Goal: Task Accomplishment & Management: Use online tool/utility

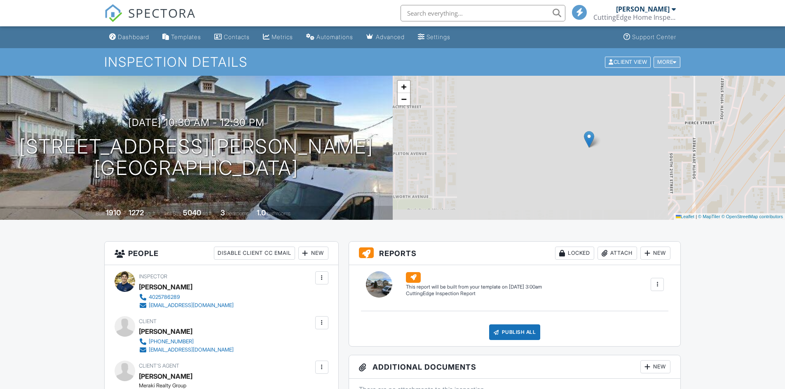
click at [664, 63] on div "More" at bounding box center [667, 61] width 27 height 11
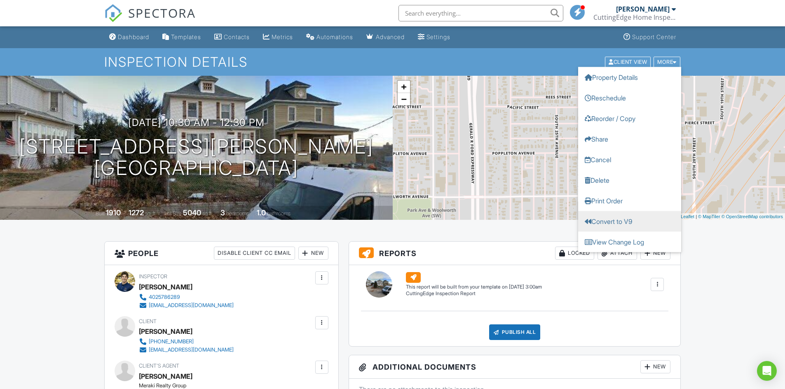
click at [633, 212] on link "Convert to V9" at bounding box center [629, 221] width 103 height 21
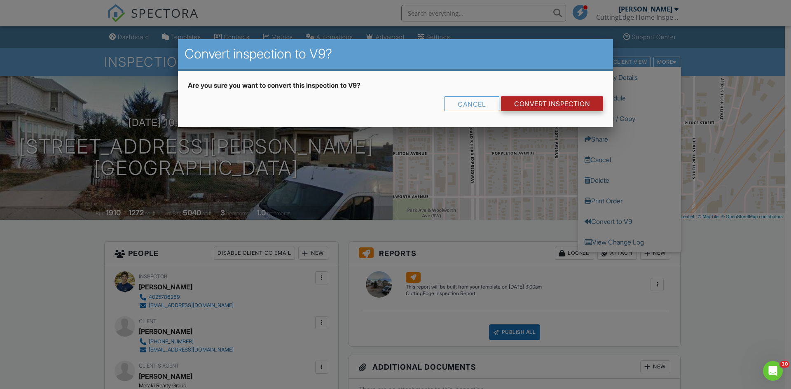
click at [568, 106] on link "CONVERT INSPECTION" at bounding box center [552, 103] width 102 height 15
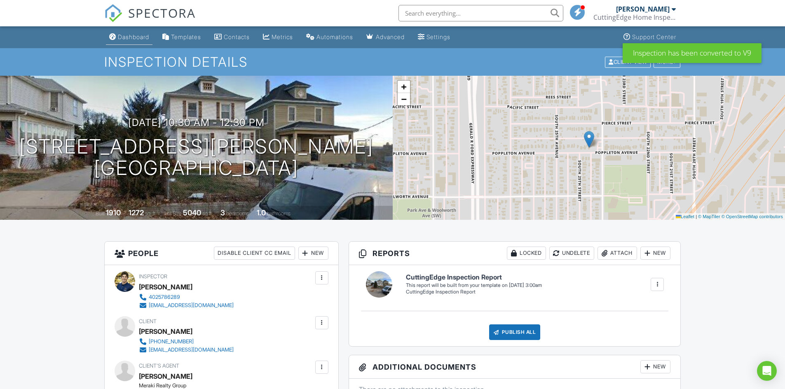
click at [117, 36] on link "Dashboard" at bounding box center [129, 37] width 47 height 15
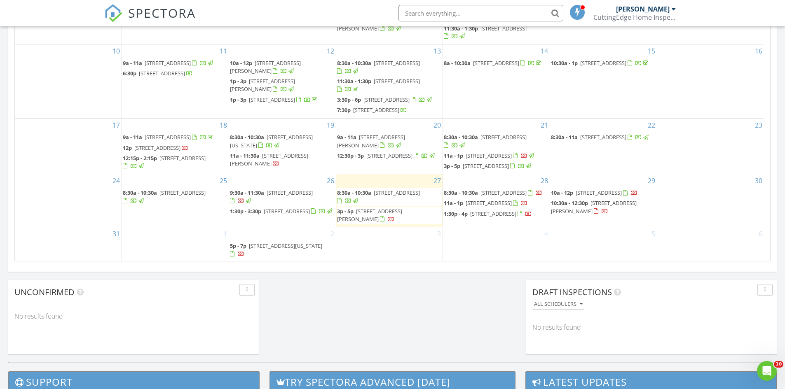
scroll to position [40, 0]
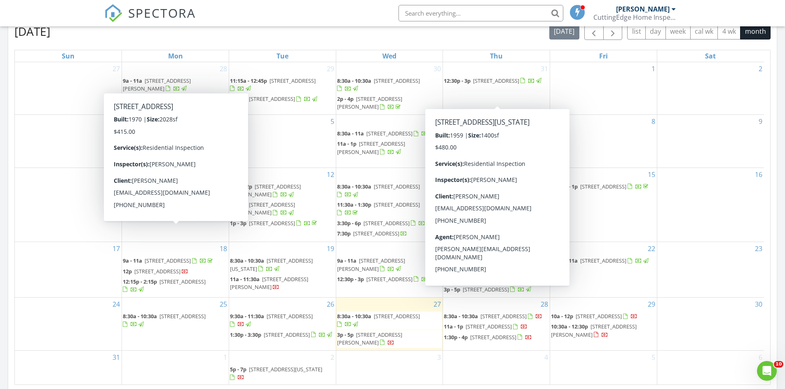
click at [782, 270] on div "[DATE] [PERSON_NAME] 8:30 am [STREET_ADDRESS] [PERSON_NAME] 22 minutes drive ti…" at bounding box center [392, 111] width 785 height 750
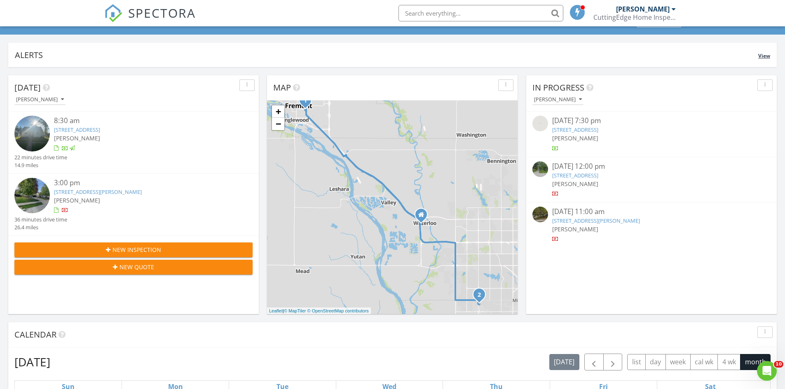
scroll to position [0, 0]
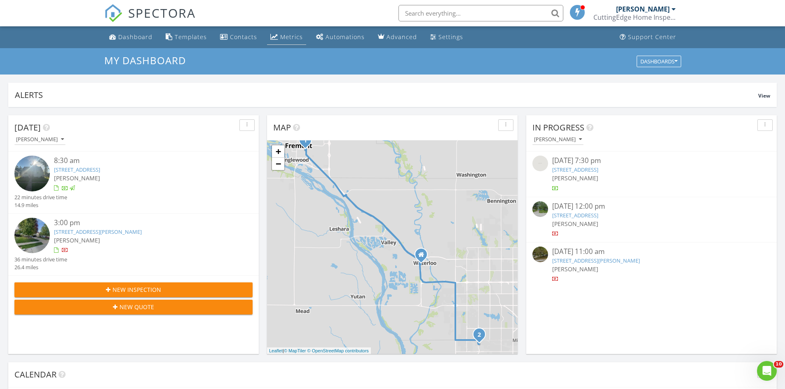
click at [285, 42] on link "Metrics" at bounding box center [286, 37] width 39 height 15
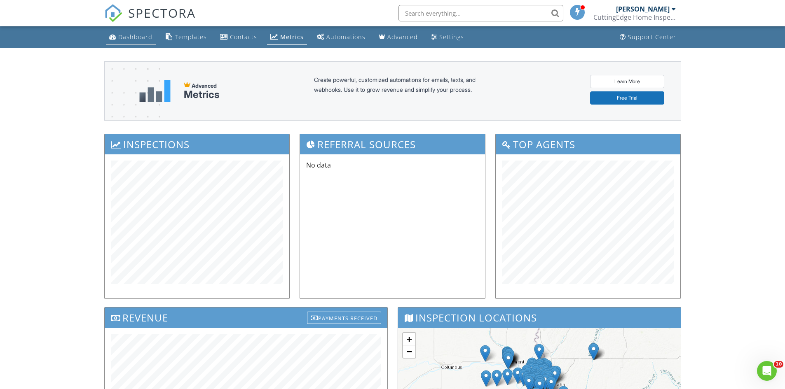
click at [142, 38] on div "Dashboard" at bounding box center [135, 37] width 34 height 8
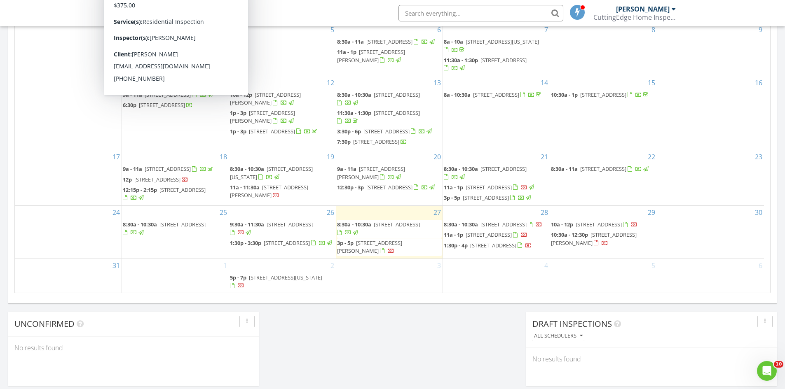
scroll to position [495, 0]
